Goal: Task Accomplishment & Management: Use online tool/utility

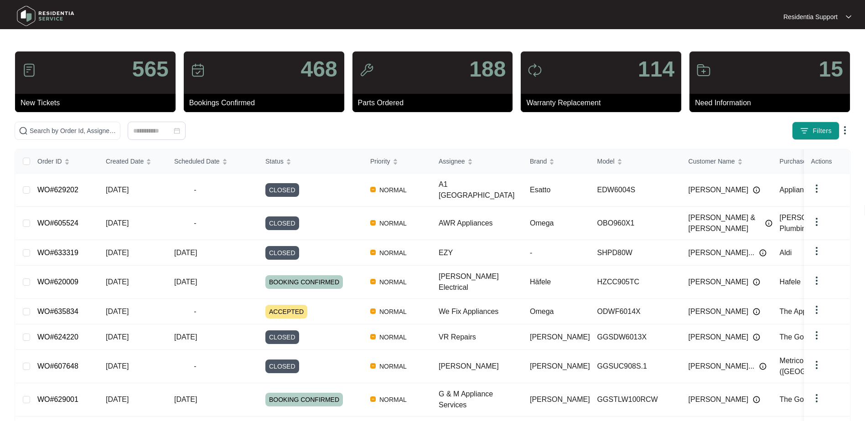
click at [50, 16] on img at bounding box center [46, 15] width 64 height 27
click at [597, 78] on div "114" at bounding box center [601, 73] width 161 height 42
drag, startPoint x: 559, startPoint y: 140, endPoint x: 532, endPoint y: 146, distance: 27.8
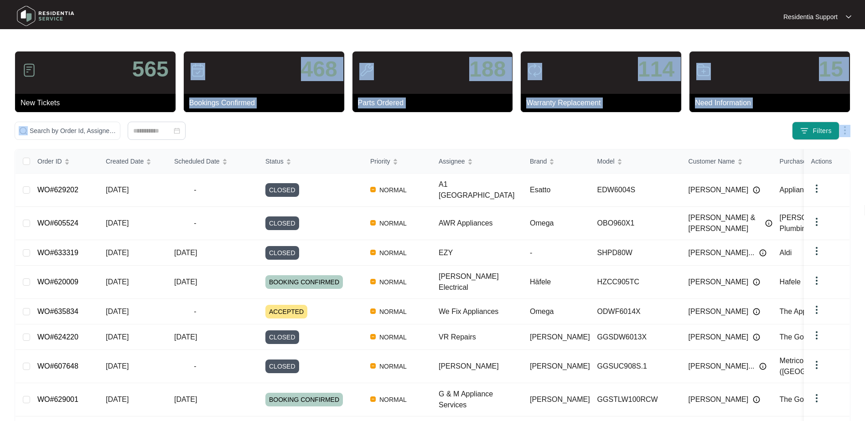
drag, startPoint x: 532, startPoint y: 146, endPoint x: 391, endPoint y: 139, distance: 141.2
click at [391, 139] on div "565 New Tickets 468 Bookings Confirmed 188 Parts Ordered 114 Warranty Replaceme…" at bounding box center [433, 278] width 836 height 454
click at [646, 279] on img at bounding box center [756, 282] width 7 height 7
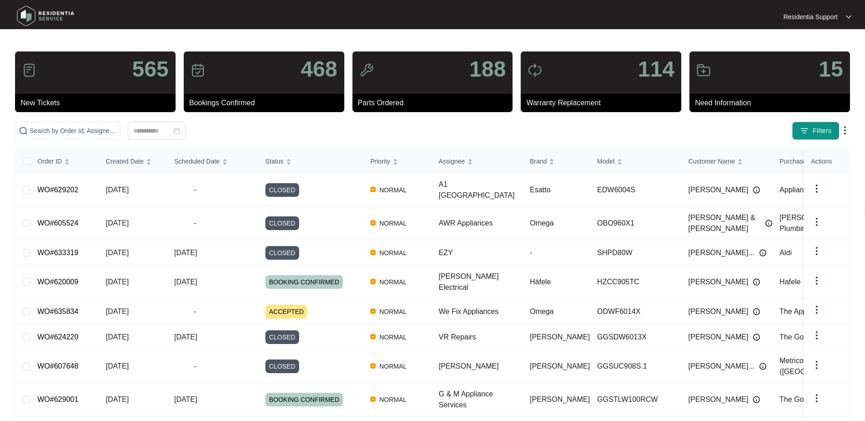
click at [243, 19] on div at bounding box center [433, 16] width 416 height 27
click at [646, 130] on img at bounding box center [845, 130] width 11 height 11
click at [646, 126] on span "Filters" at bounding box center [822, 131] width 19 height 10
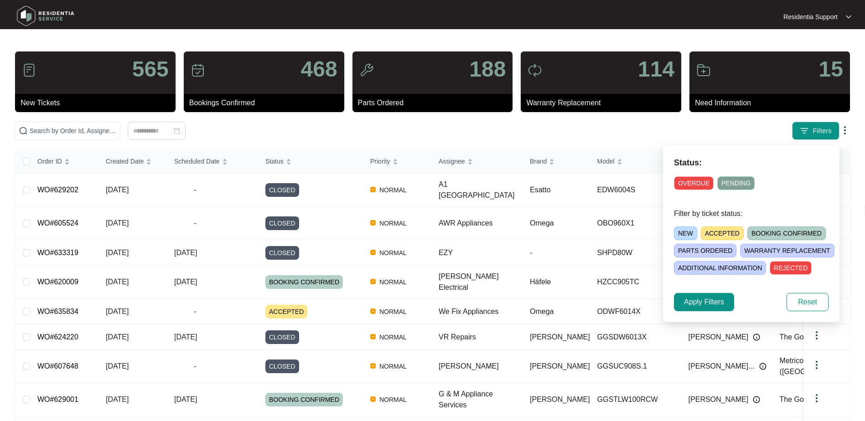
click at [646, 230] on span "BOOKING CONFIRMED" at bounding box center [787, 234] width 78 height 14
click at [646, 305] on span "Apply Filters" at bounding box center [704, 302] width 40 height 11
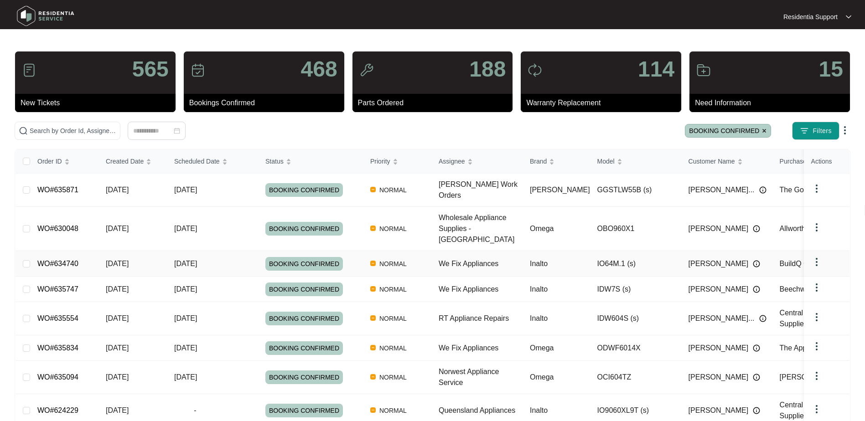
scroll to position [87, 0]
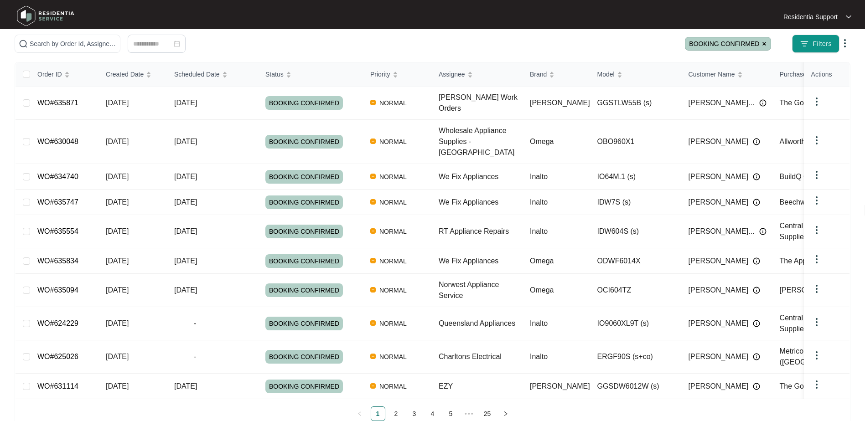
click at [646, 44] on span "BOOKING CONFIRMED" at bounding box center [728, 44] width 86 height 14
click at [646, 41] on span "BOOKING CONFIRMED" at bounding box center [728, 44] width 86 height 14
click at [646, 44] on span "BOOKING CONFIRMED" at bounding box center [728, 44] width 86 height 14
click at [646, 43] on img at bounding box center [764, 43] width 5 height 5
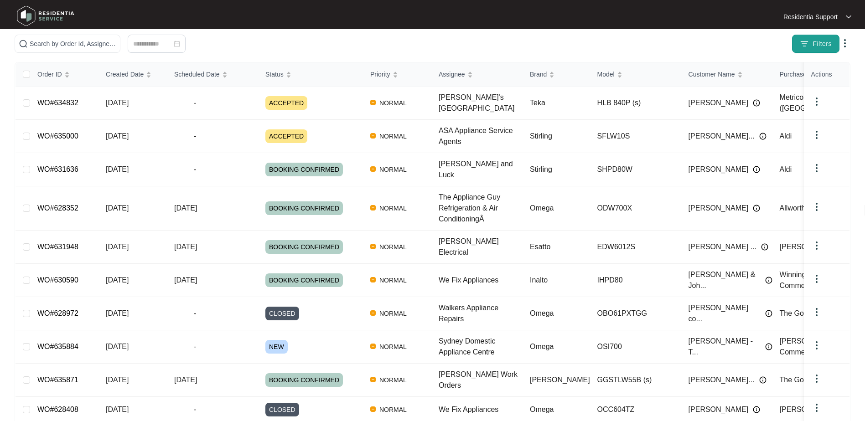
click at [646, 43] on span "Filters" at bounding box center [822, 44] width 19 height 10
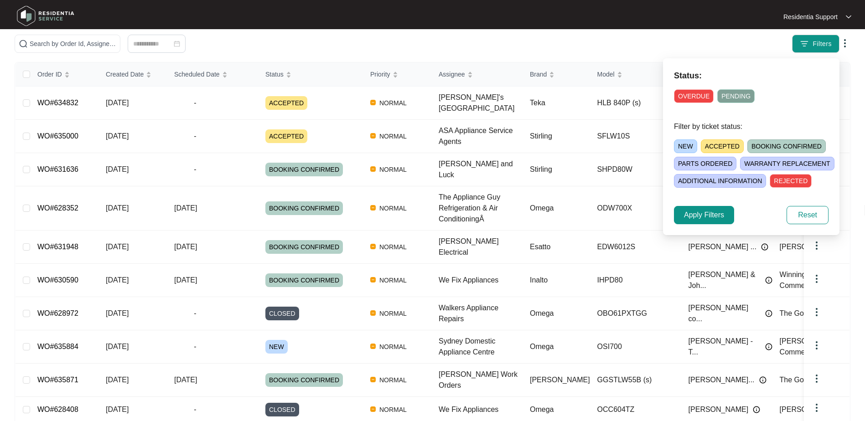
click at [646, 164] on span "PARTS ORDERED" at bounding box center [705, 164] width 62 height 14
click at [646, 217] on span "Apply Filters" at bounding box center [704, 215] width 40 height 11
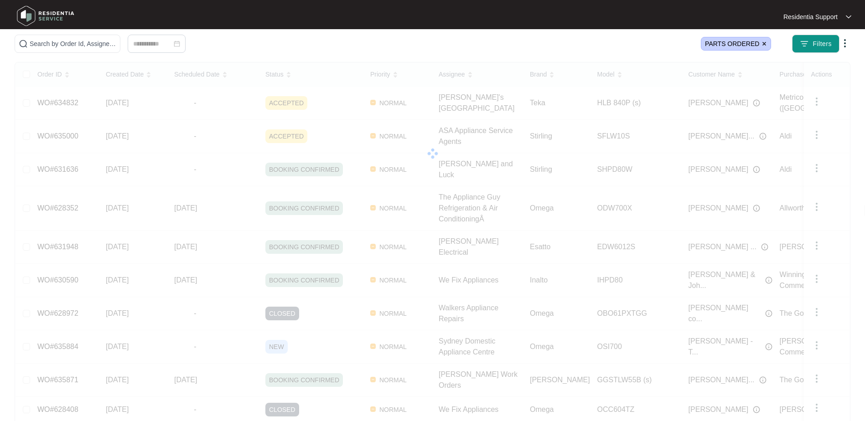
scroll to position [79, 0]
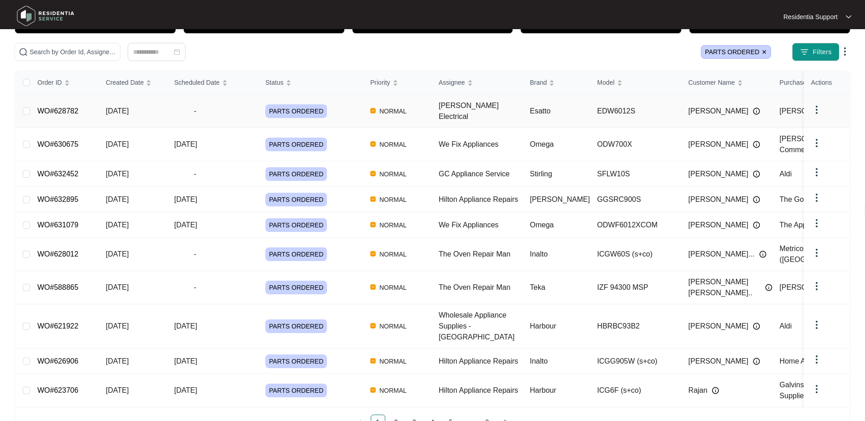
click at [293, 109] on span "PARTS ORDERED" at bounding box center [296, 111] width 62 height 14
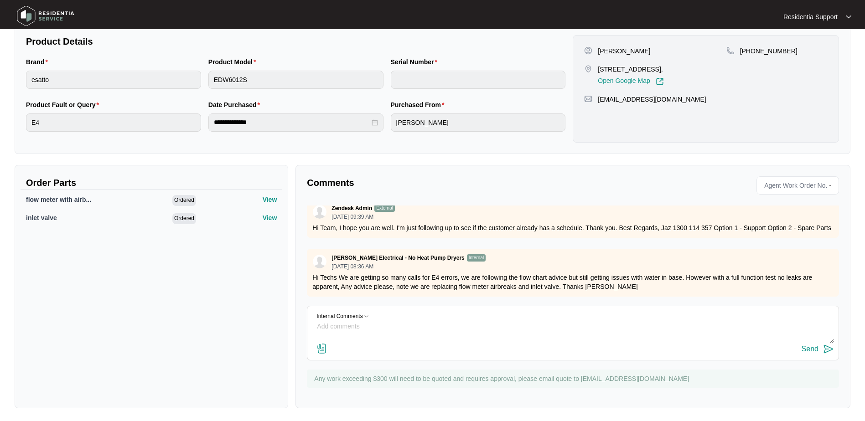
scroll to position [192, 0]
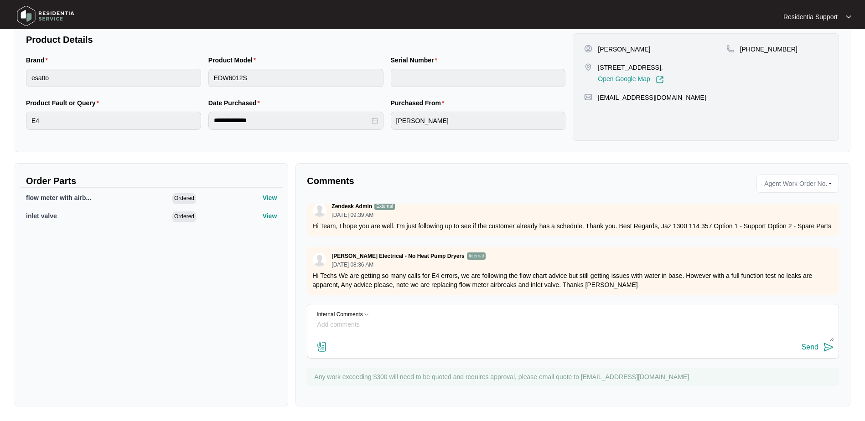
click at [399, 322] on textarea at bounding box center [573, 330] width 522 height 24
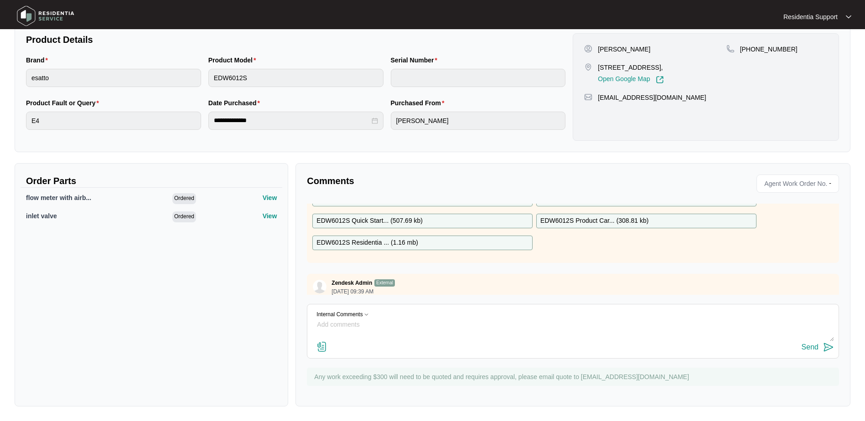
scroll to position [154, 0]
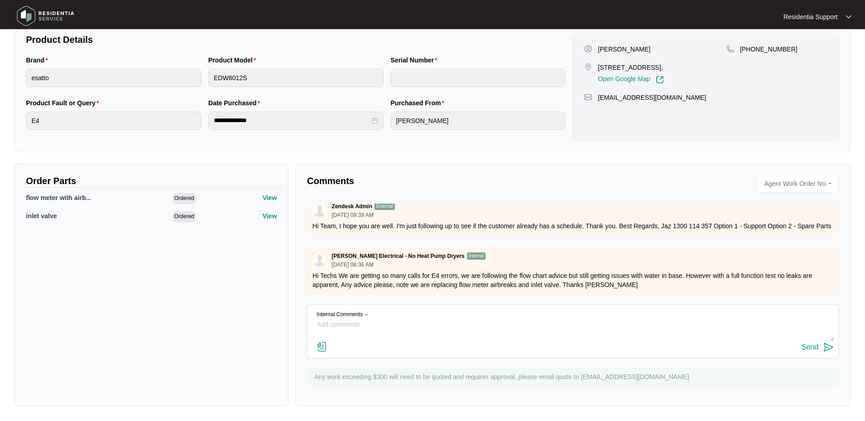
click at [339, 329] on textarea at bounding box center [573, 330] width 522 height 24
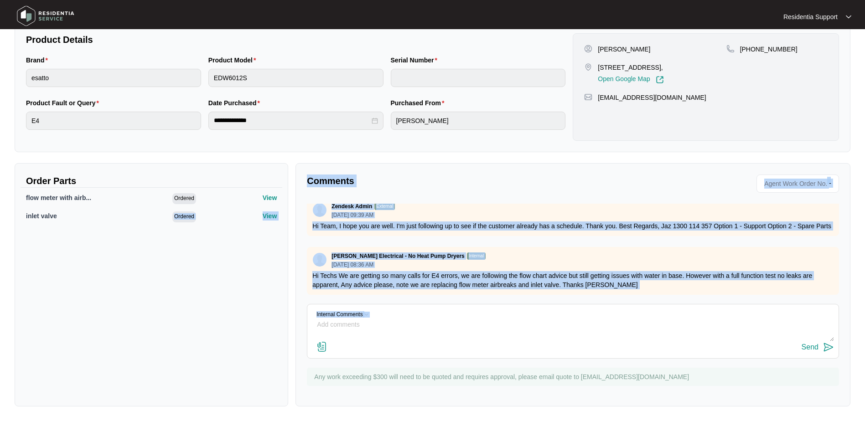
drag, startPoint x: 248, startPoint y: 333, endPoint x: 78, endPoint y: 334, distance: 169.2
click at [78, 334] on div "Order Parts flow meter with airb... Ordered View inlet valve Ordered View Comme…" at bounding box center [432, 285] width 843 height 244
click at [525, 316] on div "Internal Comments" at bounding box center [573, 315] width 522 height 6
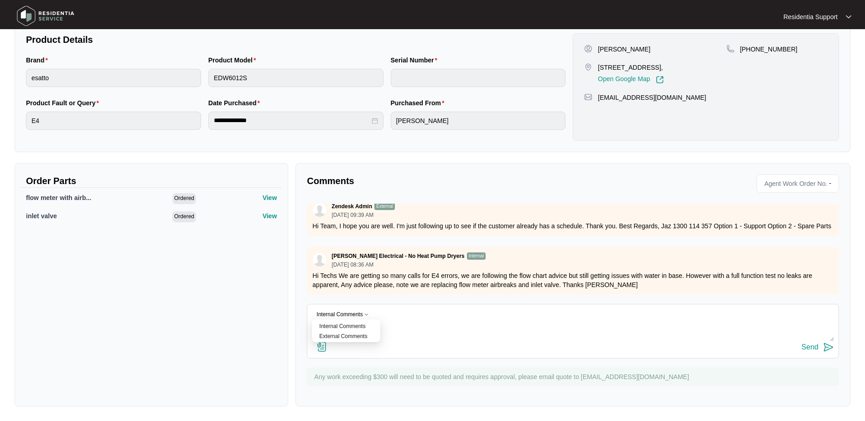
click at [453, 325] on div "Internal Comments External Comments" at bounding box center [569, 331] width 515 height 23
click at [460, 326] on div "Internal Comments External Comments" at bounding box center [569, 331] width 515 height 23
click at [457, 333] on div "Internal Comments External Comments" at bounding box center [569, 331] width 515 height 23
click at [541, 339] on div "Send" at bounding box center [573, 348] width 522 height 12
click at [329, 320] on textarea at bounding box center [573, 330] width 522 height 24
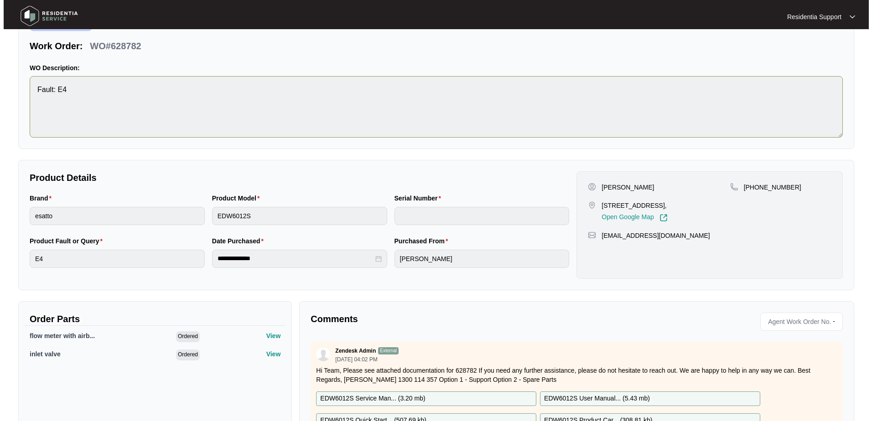
scroll to position [0, 0]
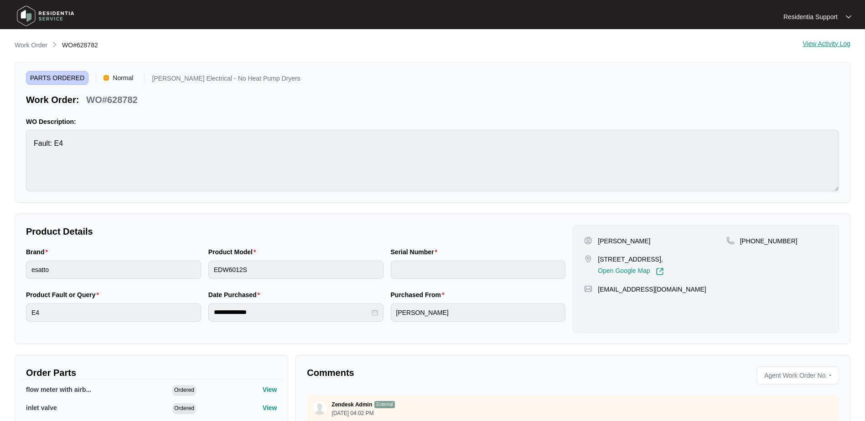
click at [646, 41] on div "View Activity Log" at bounding box center [827, 45] width 48 height 11
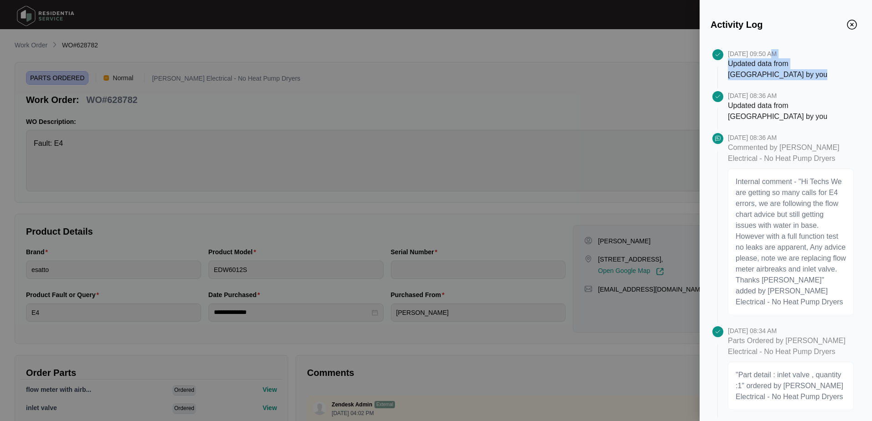
drag, startPoint x: 768, startPoint y: 56, endPoint x: 786, endPoint y: 70, distance: 22.1
click at [646, 70] on div "[DATE] 09:50 AM Updated data from [GEOGRAPHIC_DATA] by you" at bounding box center [794, 70] width 133 height 42
drag, startPoint x: 786, startPoint y: 70, endPoint x: 735, endPoint y: 88, distance: 53.4
click at [646, 91] on p "[DATE] 08:36 AM" at bounding box center [791, 95] width 126 height 9
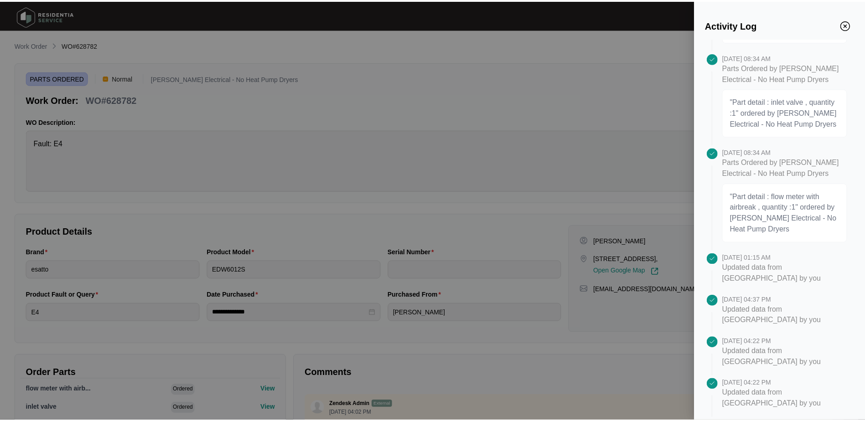
scroll to position [398, 0]
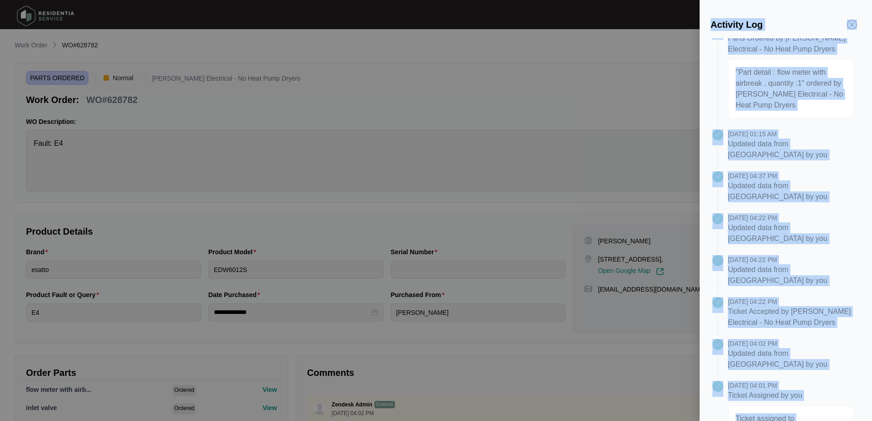
drag, startPoint x: 815, startPoint y: 386, endPoint x: 630, endPoint y: 156, distance: 294.6
click at [630, 156] on div "Activity Log [DATE] 09:50 AM Updated data from Zendesk by you [DATE] 08:36 AM U…" at bounding box center [436, 210] width 872 height 421
drag, startPoint x: 630, startPoint y: 156, endPoint x: 561, endPoint y: 146, distance: 70.2
click at [561, 146] on div at bounding box center [436, 210] width 872 height 421
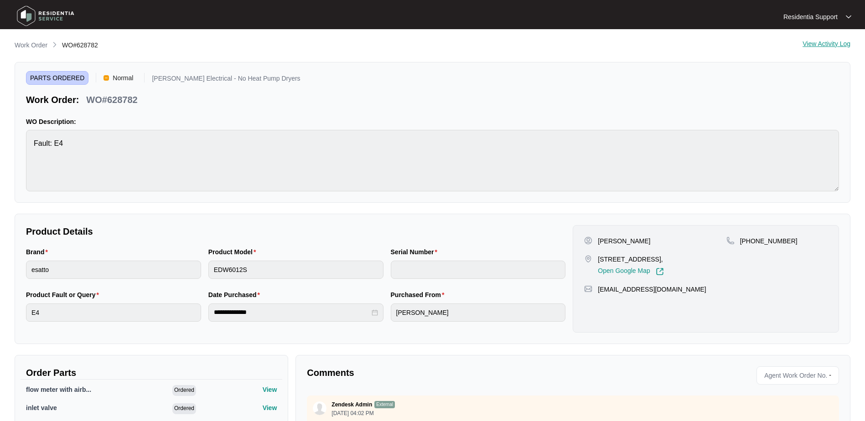
click at [179, 117] on p "WO Description:" at bounding box center [432, 121] width 813 height 9
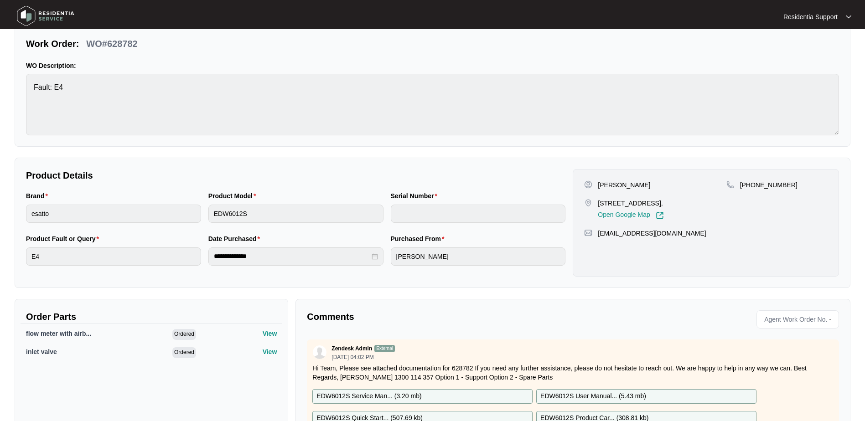
scroll to position [0, 0]
